Goal: Ask a question

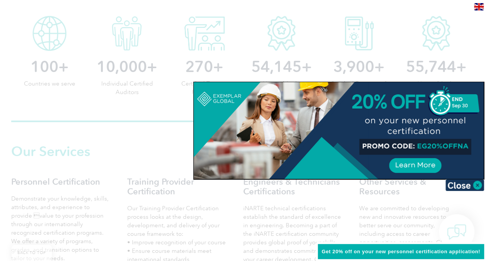
scroll to position [413, 0]
click at [465, 185] on img at bounding box center [464, 185] width 39 height 12
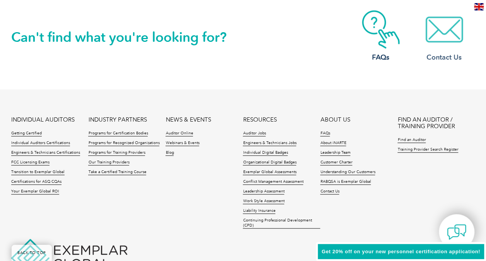
scroll to position [1819, 0]
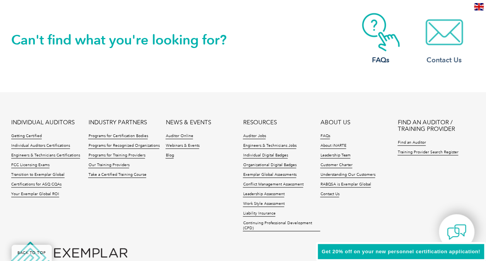
click at [441, 34] on img at bounding box center [444, 32] width 62 height 39
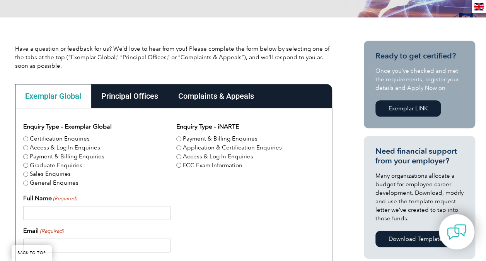
scroll to position [156, 0]
click at [138, 99] on div "Principal Offices" at bounding box center [129, 96] width 77 height 24
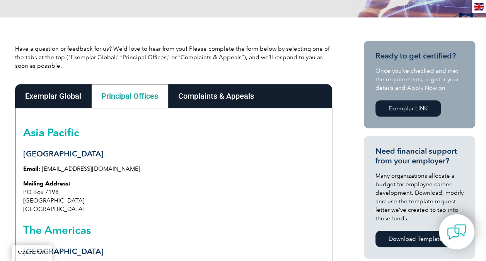
click at [64, 97] on div "Exemplar Global" at bounding box center [53, 96] width 76 height 24
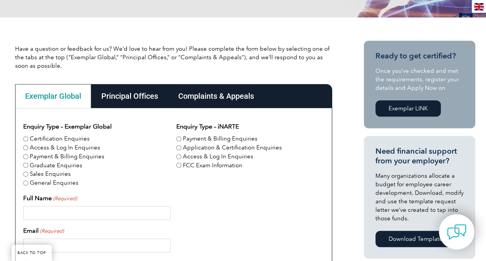
click at [27, 139] on input "Certification Enquiries" at bounding box center [25, 138] width 5 height 5
radio input "true"
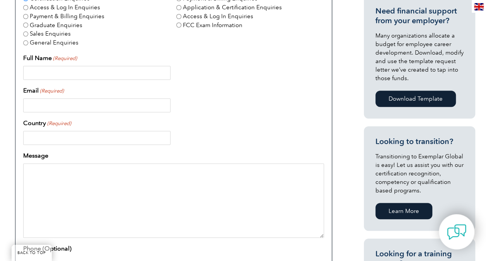
scroll to position [295, 0]
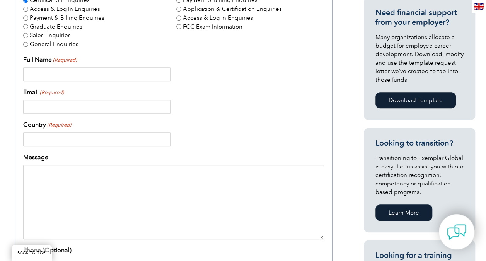
click at [87, 76] on input "Full Name (Required)" at bounding box center [96, 74] width 147 height 14
type input "Vishvadip Owhal"
click at [64, 112] on input "Email (Required)" at bounding box center [96, 107] width 147 height 14
type input "vishvadip.owhal@transpak.com"
type input "India"
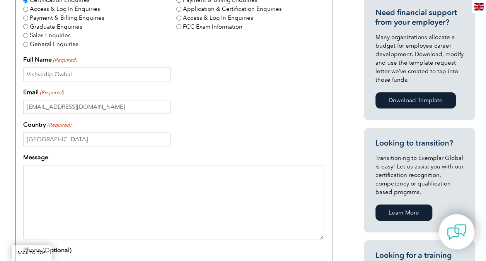
click at [135, 173] on textarea "Message" at bounding box center [173, 202] width 301 height 74
paste textarea "Thanks for the valuable information. I just have a few queries before I proceed…"
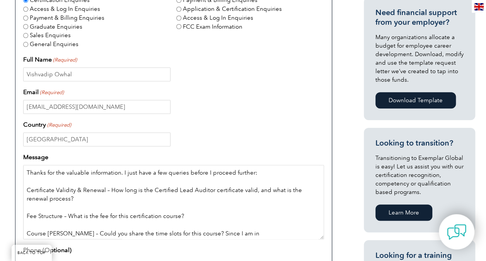
scroll to position [0, 0]
drag, startPoint x: 271, startPoint y: 173, endPoint x: 22, endPoint y: 174, distance: 248.9
click at [22, 174] on div "Enquiry Type – Exemplar Global Certification Enquiries Access & Log In Enquirie…" at bounding box center [173, 182] width 317 height 426
paste textarea "I would like to pursue a Certified Lead Auditor course. Could you please provid…"
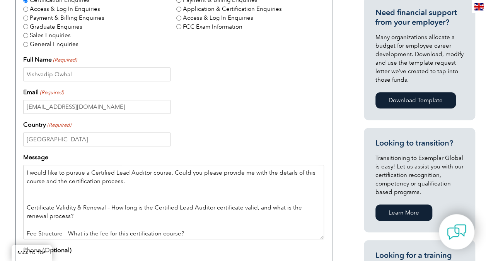
paste textarea "I just have a few queries before I proceed further:"
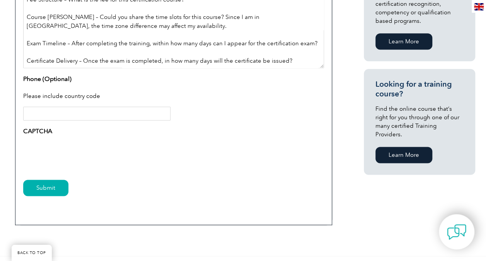
scroll to position [465, 0]
type textarea "I would like to pursue a Certified Lead Auditor course. Could you please provid…"
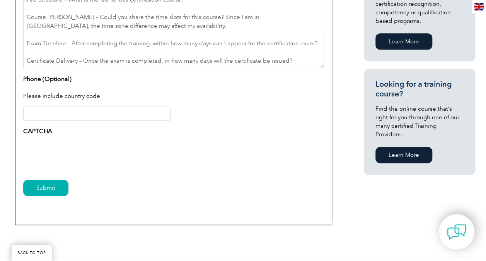
click at [60, 114] on input "Phone (Optional)" at bounding box center [96, 113] width 147 height 14
type input "+91 9028854519"
click at [53, 188] on input "Submit" at bounding box center [45, 187] width 45 height 16
